Goal: Entertainment & Leisure: Consume media (video, audio)

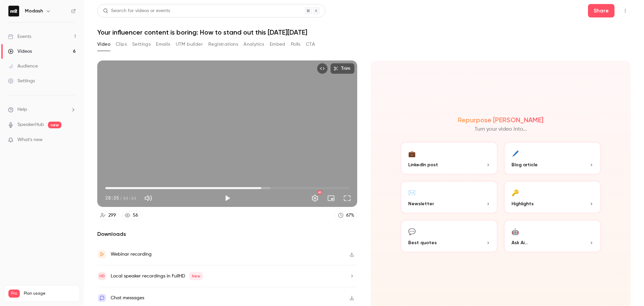
click at [176, 145] on div "Trim 28:35 28:35 / 44:44 HD" at bounding box center [227, 133] width 260 height 146
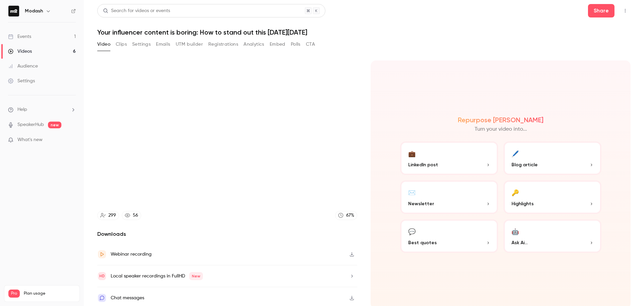
click at [404, 100] on div "Repurpose Ai Turn your video into... 💼 LinkedIn post 🖊️ Blog article ✉️ Newslet…" at bounding box center [501, 184] width 260 height 248
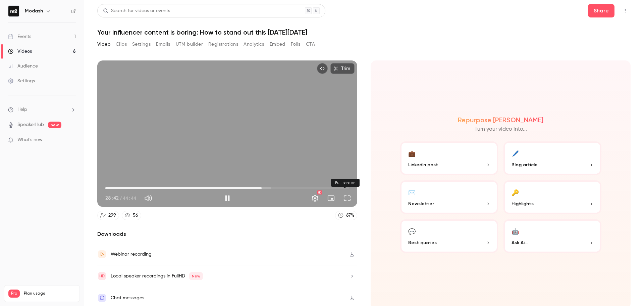
click at [342, 198] on button "Full screen" at bounding box center [346, 197] width 13 height 13
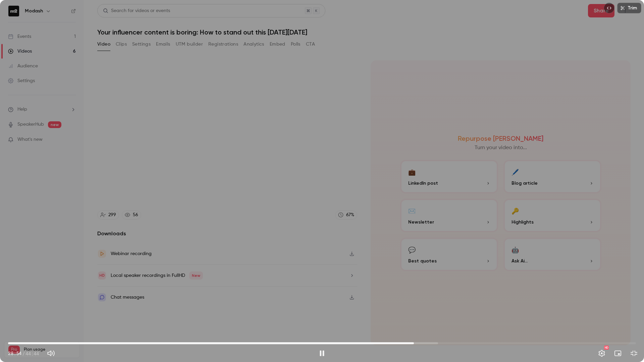
click at [422, 305] on span "28:54" at bounding box center [322, 343] width 628 height 11
click at [435, 305] on span "29:30" at bounding box center [322, 343] width 628 height 11
click at [455, 305] on span "31:51" at bounding box center [322, 343] width 628 height 11
click at [461, 305] on span "31:51" at bounding box center [322, 343] width 628 height 11
drag, startPoint x: 464, startPoint y: 343, endPoint x: 496, endPoint y: 342, distance: 32.2
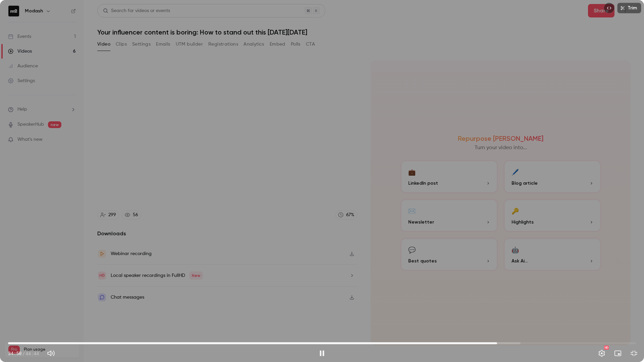
click at [496, 305] on span "34:50" at bounding box center [497, 343] width 2 height 2
drag, startPoint x: 502, startPoint y: 343, endPoint x: 520, endPoint y: 342, distance: 18.1
click at [520, 305] on span "36:30" at bounding box center [322, 343] width 628 height 11
click at [632, 305] on button "Exit full screen" at bounding box center [633, 353] width 13 height 13
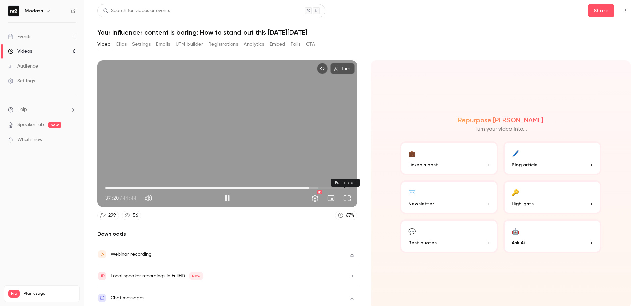
click at [346, 201] on button "Full screen" at bounding box center [346, 197] width 13 height 13
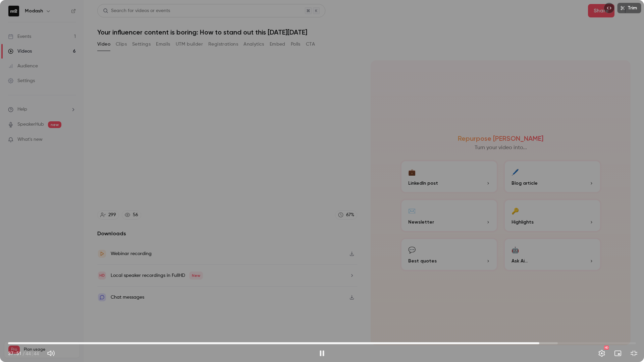
click at [539, 305] on span "37:51" at bounding box center [322, 343] width 628 height 11
click at [544, 305] on span "38:06" at bounding box center [543, 343] width 2 height 2
drag, startPoint x: 546, startPoint y: 343, endPoint x: 555, endPoint y: 343, distance: 9.4
click at [555, 305] on span "39:02" at bounding box center [556, 343] width 2 height 2
click at [571, 305] on span "40:06" at bounding box center [322, 343] width 628 height 11
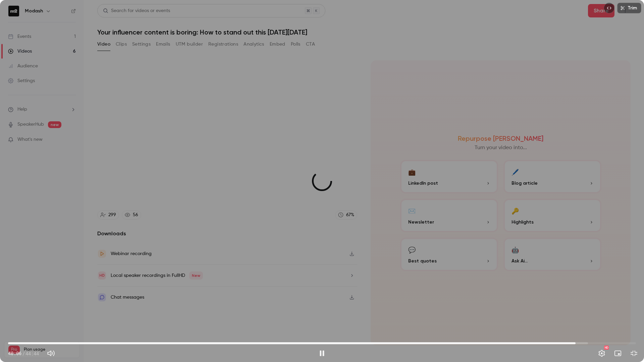
click at [576, 305] on span "40:26" at bounding box center [322, 343] width 628 height 11
drag, startPoint x: 578, startPoint y: 343, endPoint x: 228, endPoint y: 330, distance: 350.0
click at [241, 305] on span "16:41" at bounding box center [242, 343] width 2 height 2
drag, startPoint x: 234, startPoint y: 342, endPoint x: 272, endPoint y: 342, distance: 37.6
click at [272, 305] on span "18:47" at bounding box center [322, 343] width 628 height 11
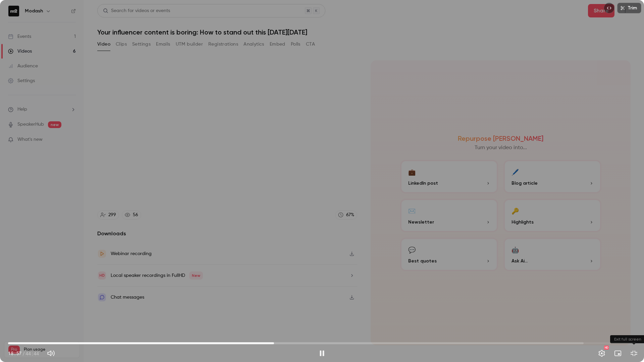
click at [636, 305] on button "Exit full screen" at bounding box center [633, 353] width 13 height 13
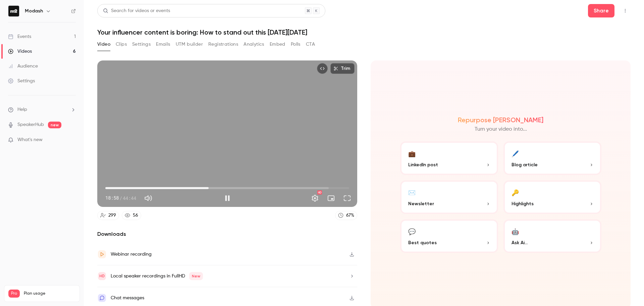
click at [197, 142] on div "Trim 18:58 18:58 / 44:44 HD" at bounding box center [227, 133] width 260 height 146
type input "******"
